Goal: Task Accomplishment & Management: Use online tool/utility

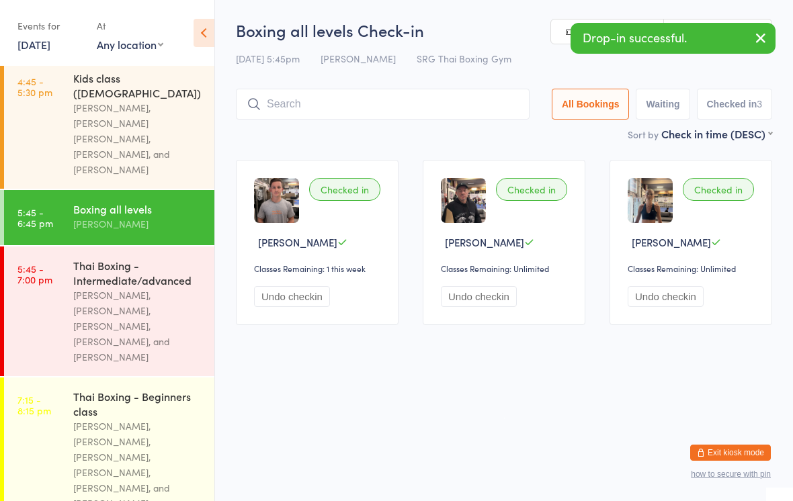
scroll to position [329, 0]
click at [79, 419] on div "[PERSON_NAME], [PERSON_NAME], [PERSON_NAME], [PERSON_NAME], [PERSON_NAME], and …" at bounding box center [138, 465] width 130 height 93
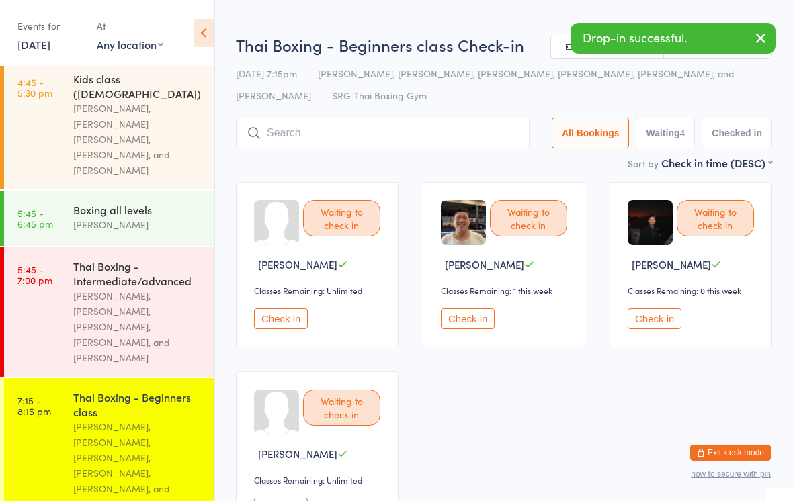
click at [307, 136] on input "search" at bounding box center [383, 133] width 294 height 31
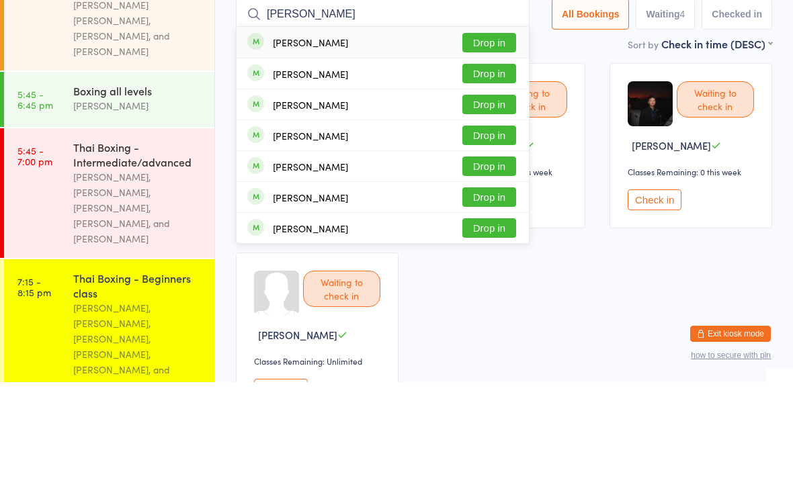
type input "[PERSON_NAME]"
click at [488, 152] on button "Drop in" at bounding box center [489, 161] width 54 height 19
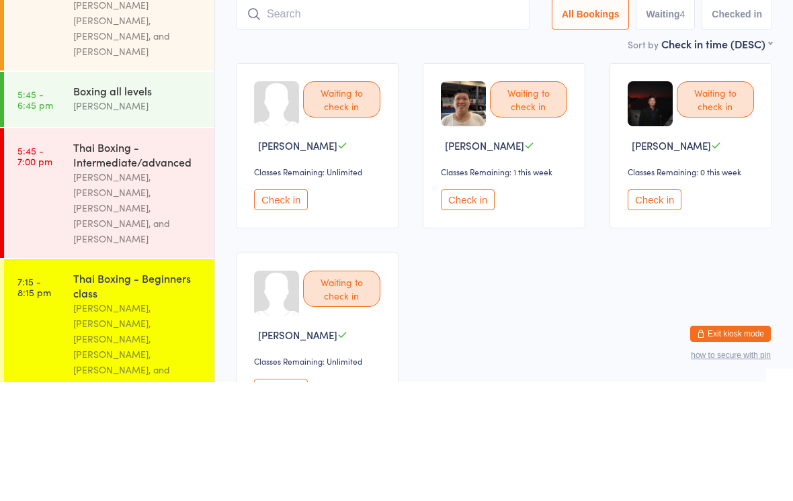
scroll to position [119, 0]
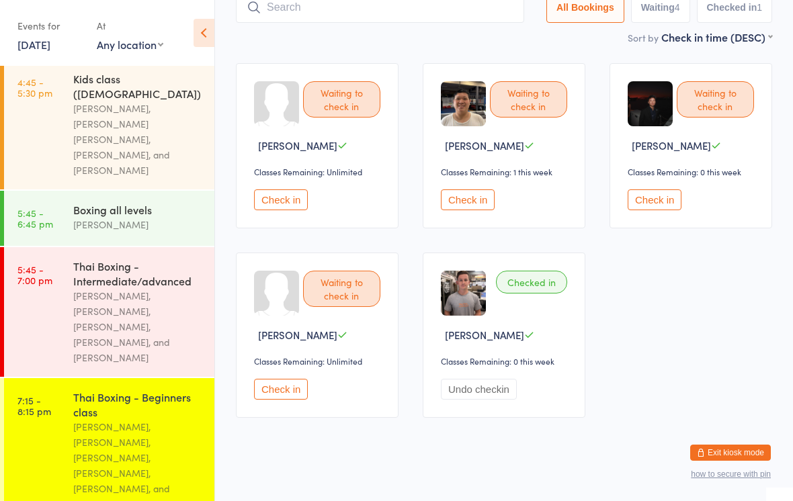
click at [650, 196] on button "Check in" at bounding box center [654, 199] width 54 height 21
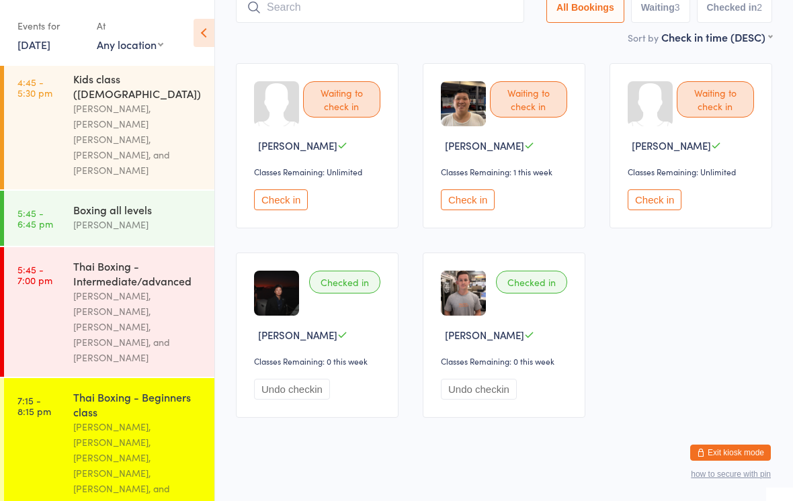
click at [149, 419] on div "[PERSON_NAME], [PERSON_NAME], [PERSON_NAME], [PERSON_NAME], [PERSON_NAME], and …" at bounding box center [138, 465] width 130 height 93
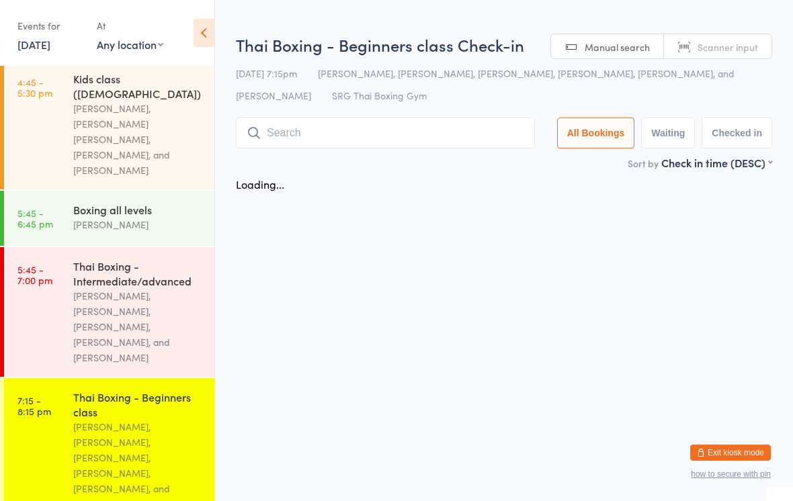
scroll to position [0, 0]
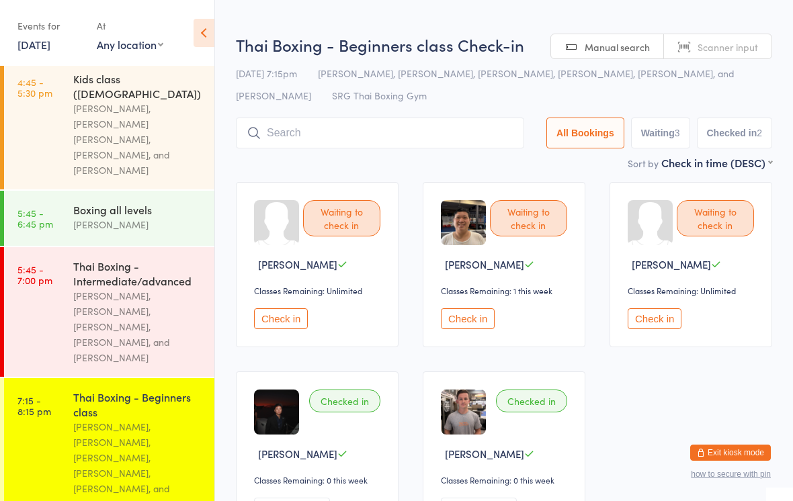
click at [466, 135] on input "search" at bounding box center [380, 133] width 288 height 31
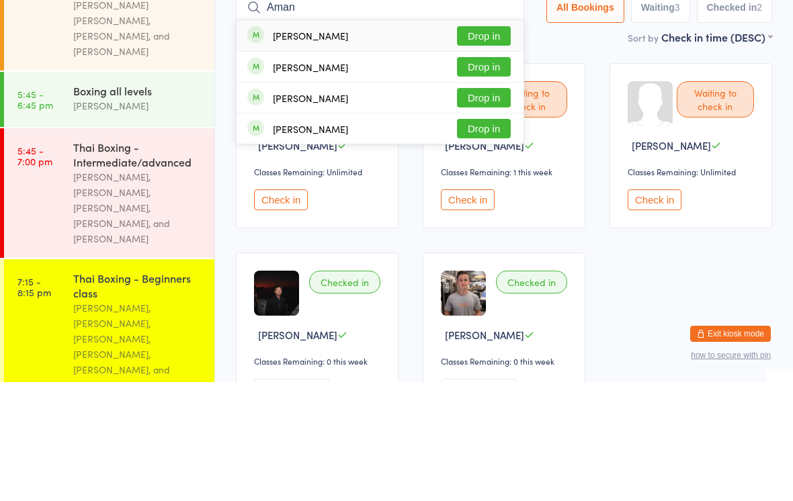
type input "Aman"
click at [495, 145] on button "Drop in" at bounding box center [484, 154] width 54 height 19
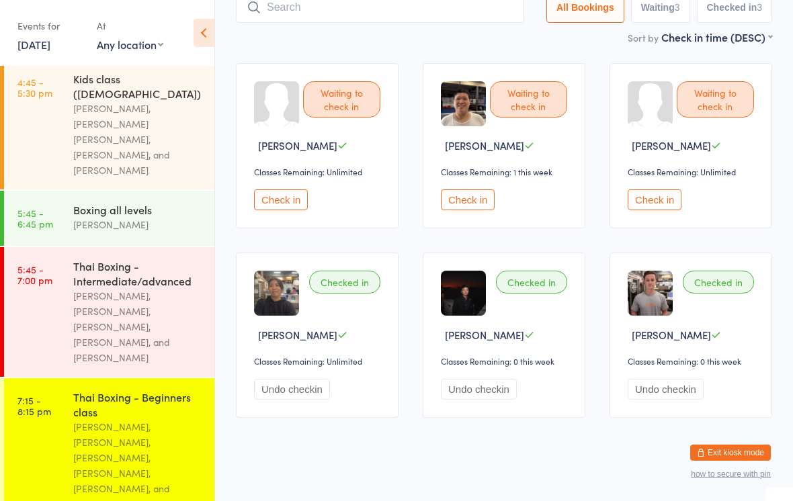
click at [388, 13] on input "search" at bounding box center [380, 7] width 288 height 31
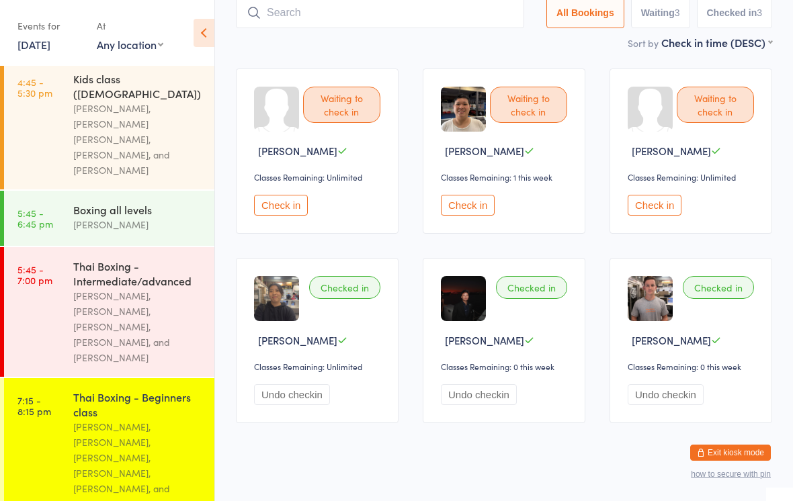
scroll to position [112, 0]
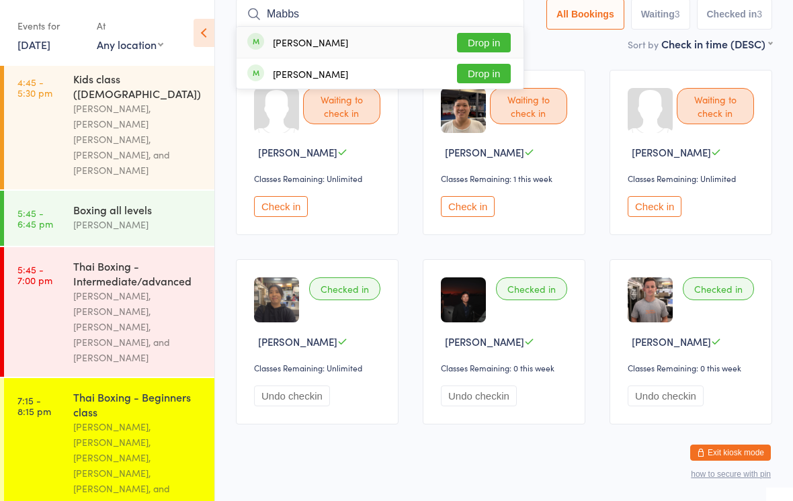
type input "Mabbs"
click at [473, 43] on button "Drop in" at bounding box center [484, 42] width 54 height 19
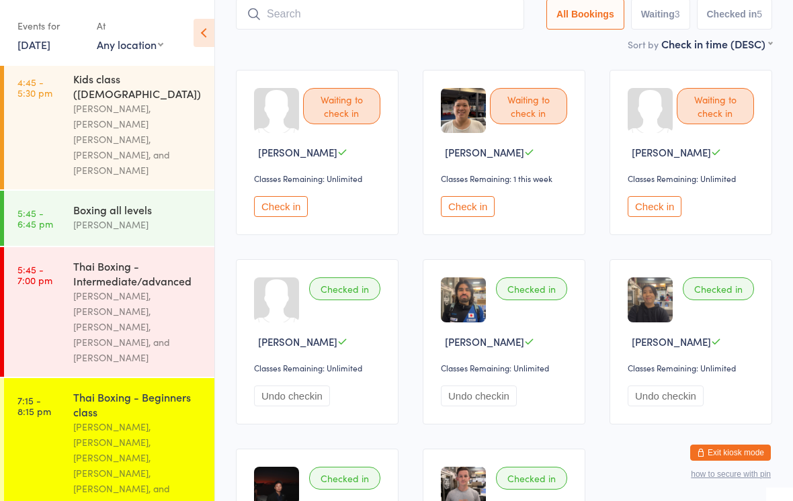
type input "F"
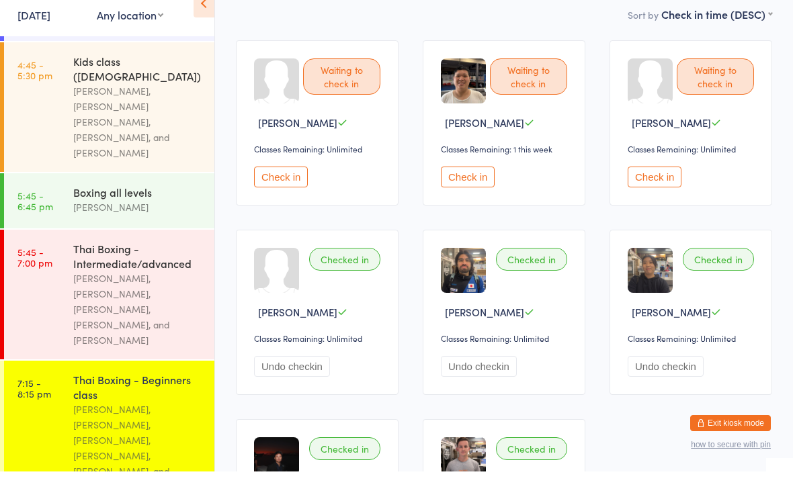
scroll to position [308, 0]
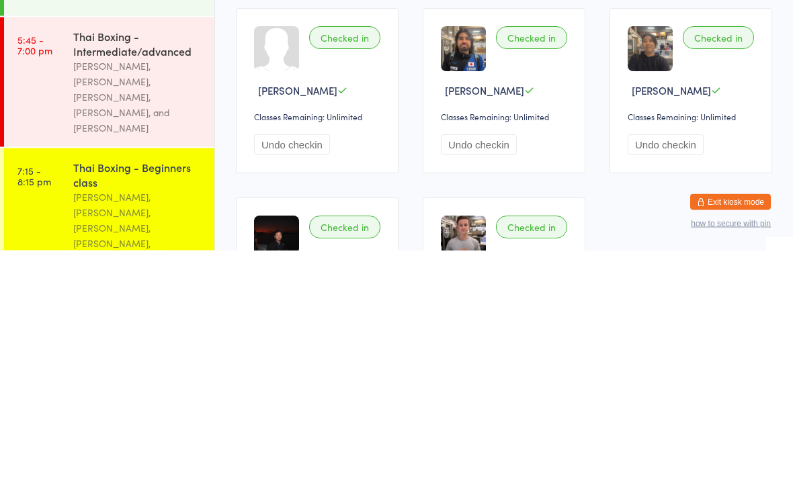
click at [167, 410] on div "Thai Boxing - Beginners class" at bounding box center [138, 425] width 130 height 30
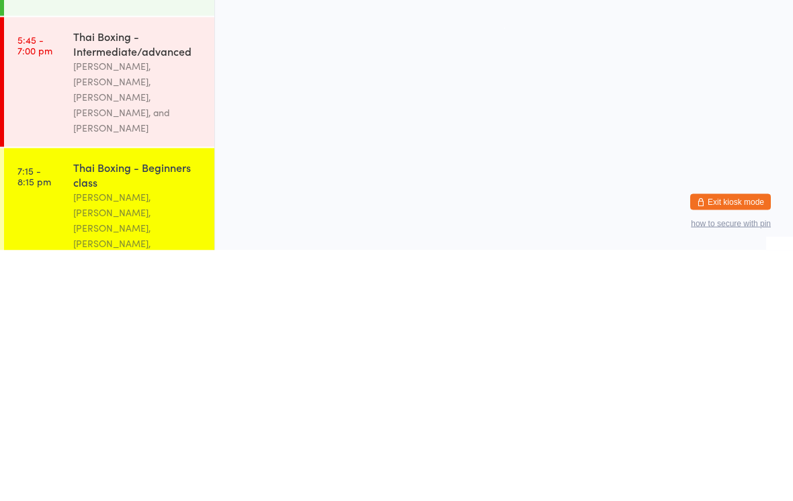
scroll to position [0, 0]
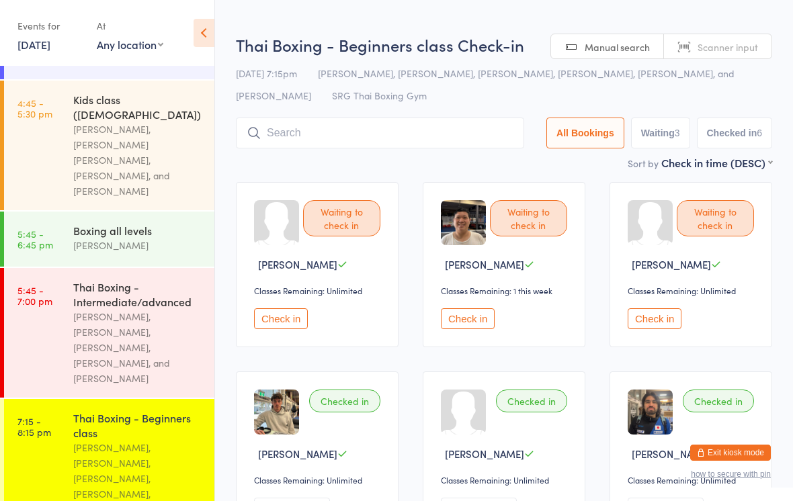
click at [414, 123] on input "search" at bounding box center [380, 133] width 288 height 31
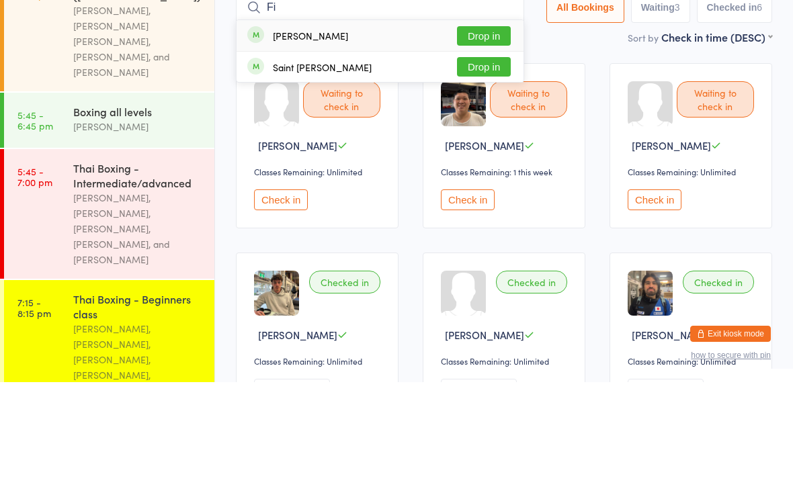
type input "F"
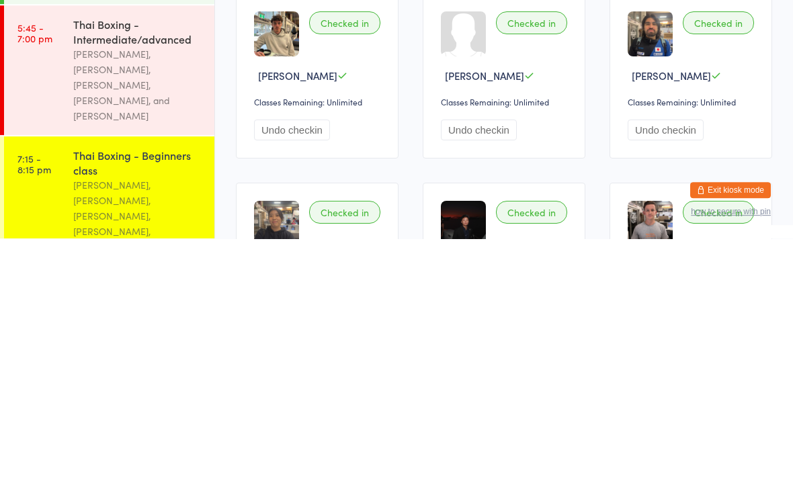
scroll to position [120, 0]
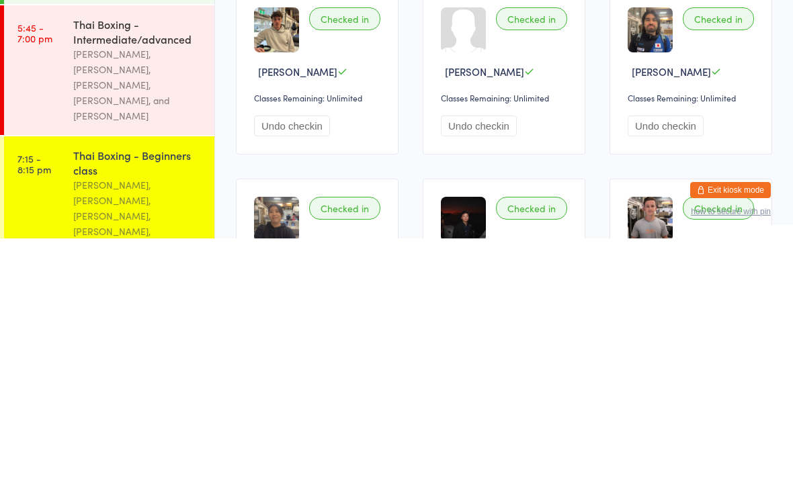
click at [119, 440] on div "[PERSON_NAME], [PERSON_NAME], [PERSON_NAME], [PERSON_NAME], [PERSON_NAME], and …" at bounding box center [138, 486] width 130 height 93
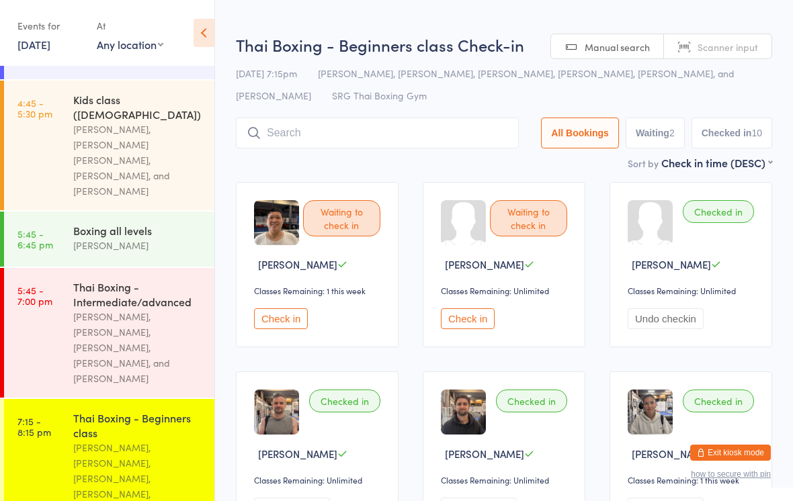
click at [294, 140] on input "search" at bounding box center [377, 133] width 283 height 31
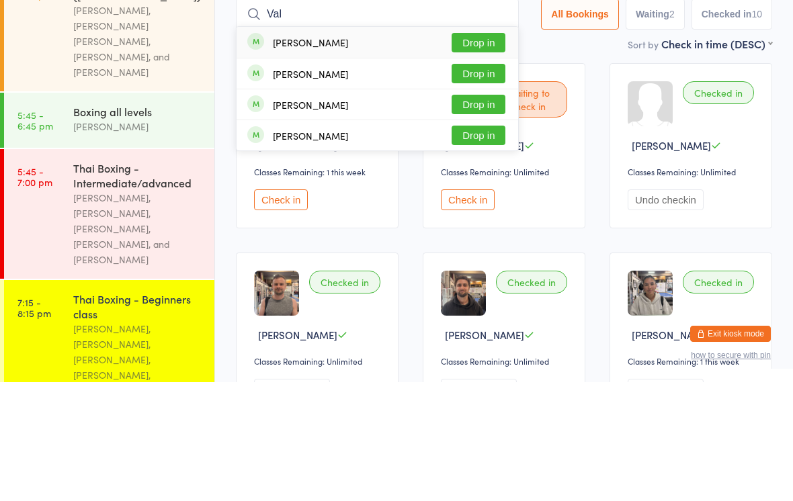
type input "Val"
click at [469, 244] on button "Drop in" at bounding box center [478, 253] width 54 height 19
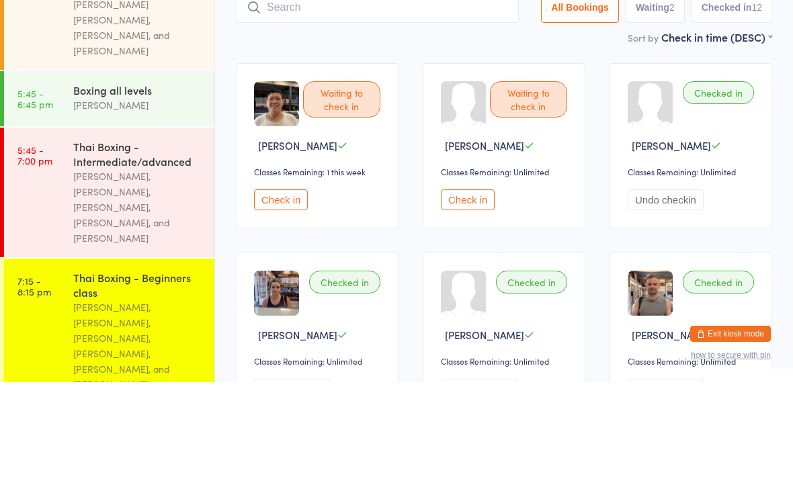
scroll to position [329, 0]
click at [126, 378] on div "Thai Boxing - Beginners class [PERSON_NAME], [PERSON_NAME], [PERSON_NAME], [PER…" at bounding box center [143, 450] width 141 height 145
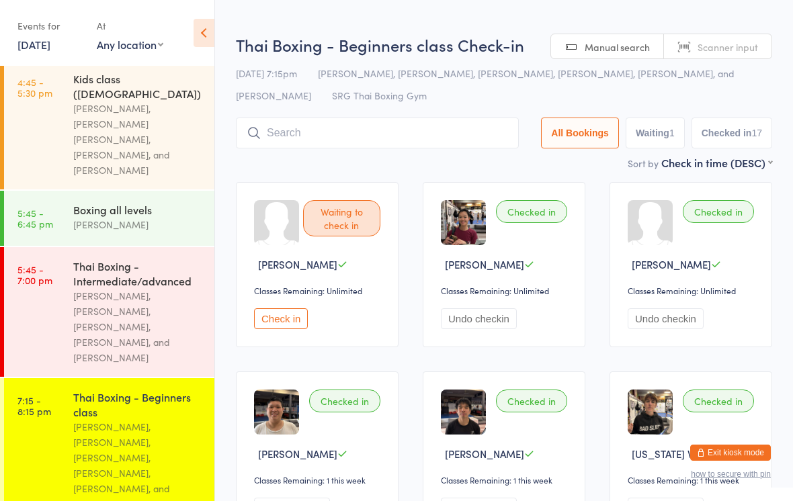
click at [418, 141] on input "search" at bounding box center [377, 133] width 283 height 31
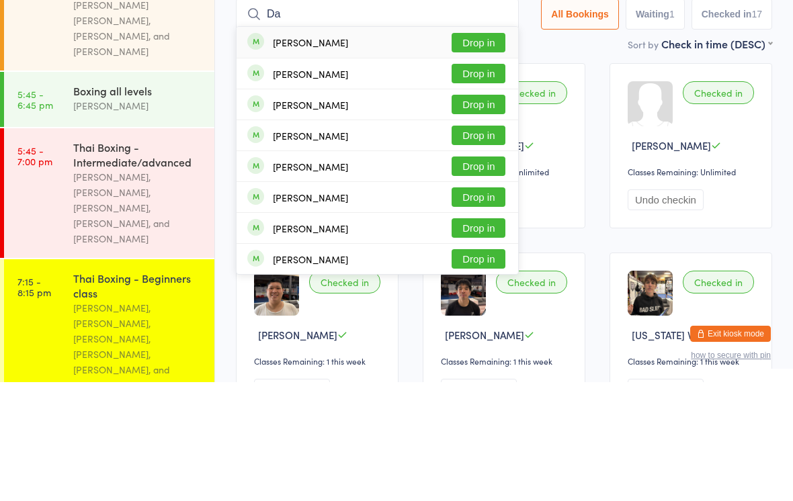
type input "Da"
click at [476, 152] on button "Drop in" at bounding box center [478, 161] width 54 height 19
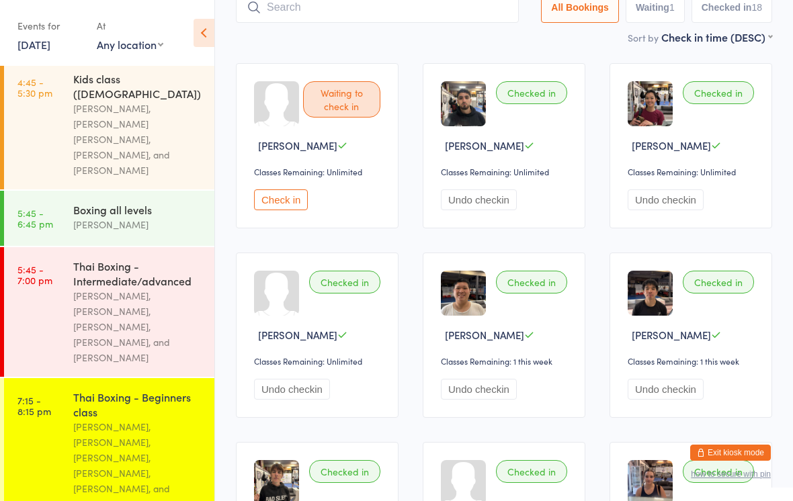
click at [306, 208] on button "Check in" at bounding box center [281, 199] width 54 height 21
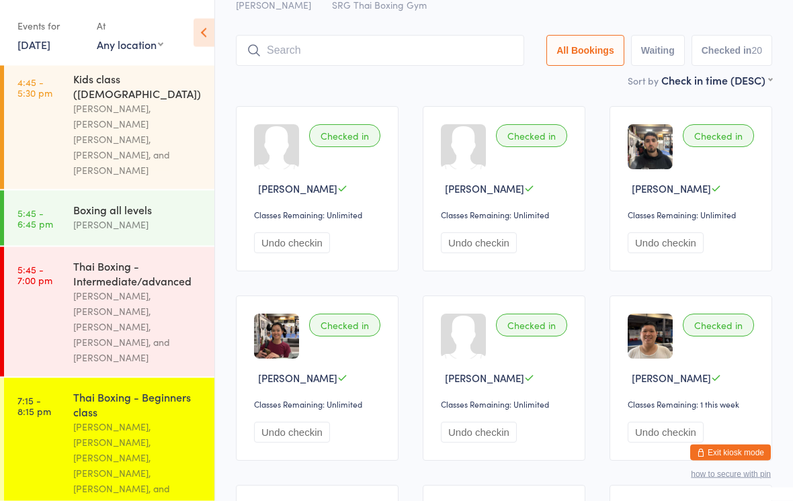
scroll to position [0, 0]
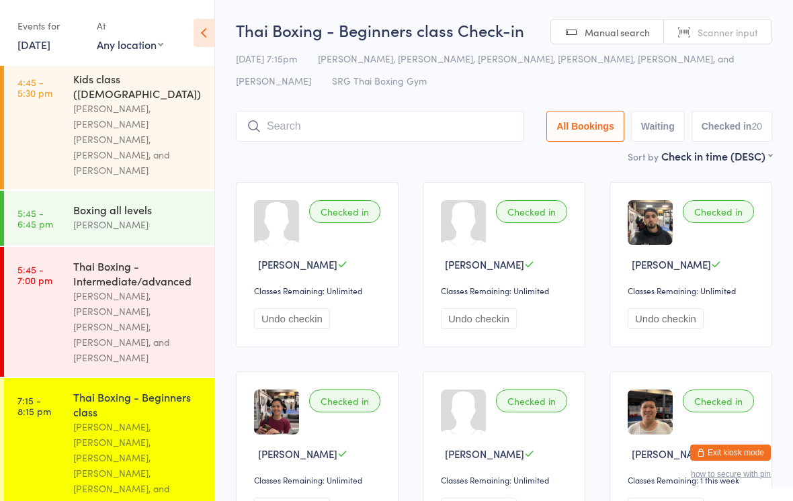
click at [343, 122] on input "search" at bounding box center [380, 126] width 288 height 31
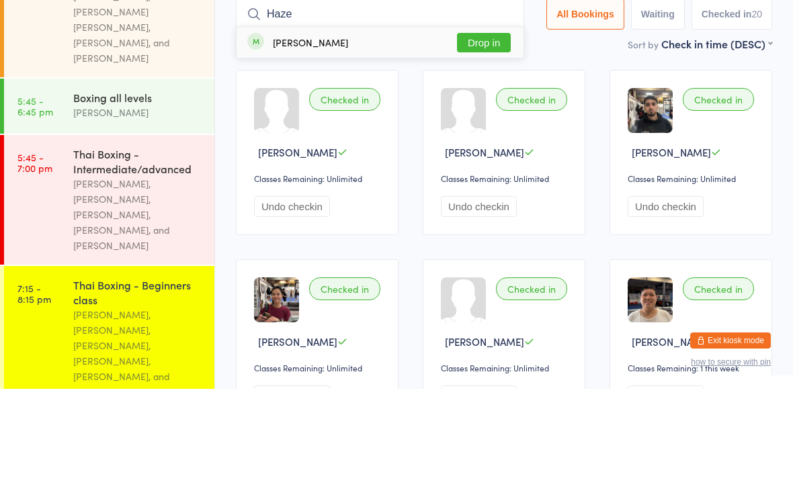
type input "Haze"
click at [322, 139] on div "[PERSON_NAME] Drop in" at bounding box center [379, 154] width 287 height 31
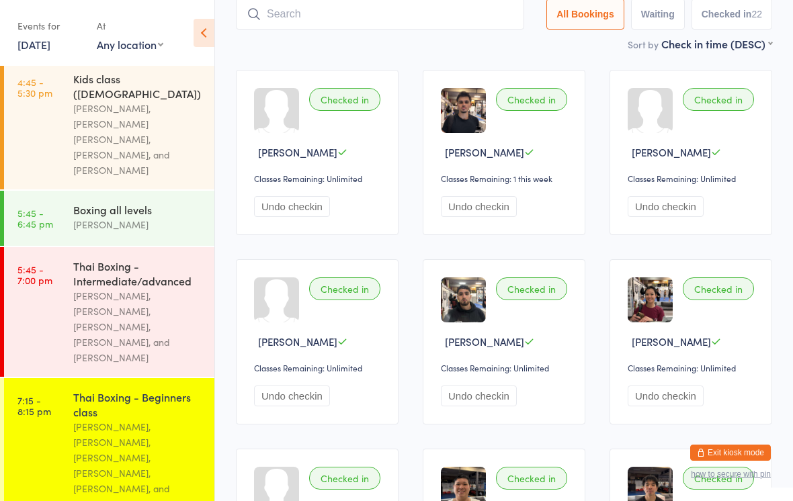
click at [289, 12] on input "search" at bounding box center [380, 14] width 288 height 31
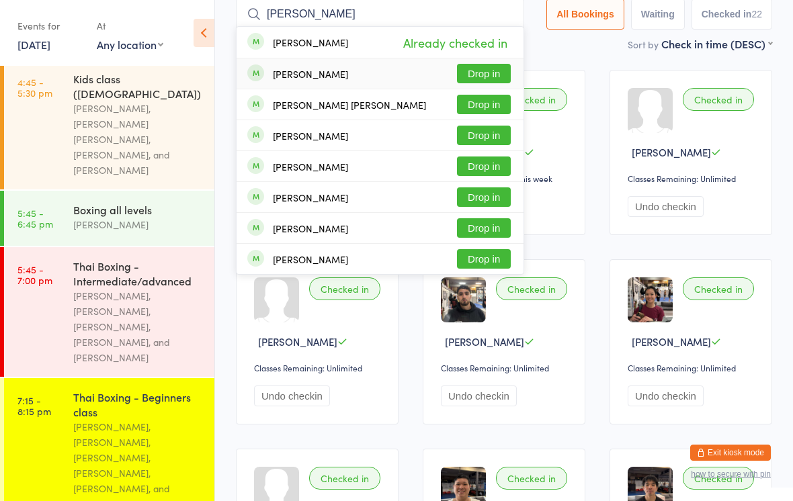
type input "[PERSON_NAME]"
click at [296, 77] on div "[PERSON_NAME]" at bounding box center [310, 74] width 75 height 11
